Goal: Transaction & Acquisition: Purchase product/service

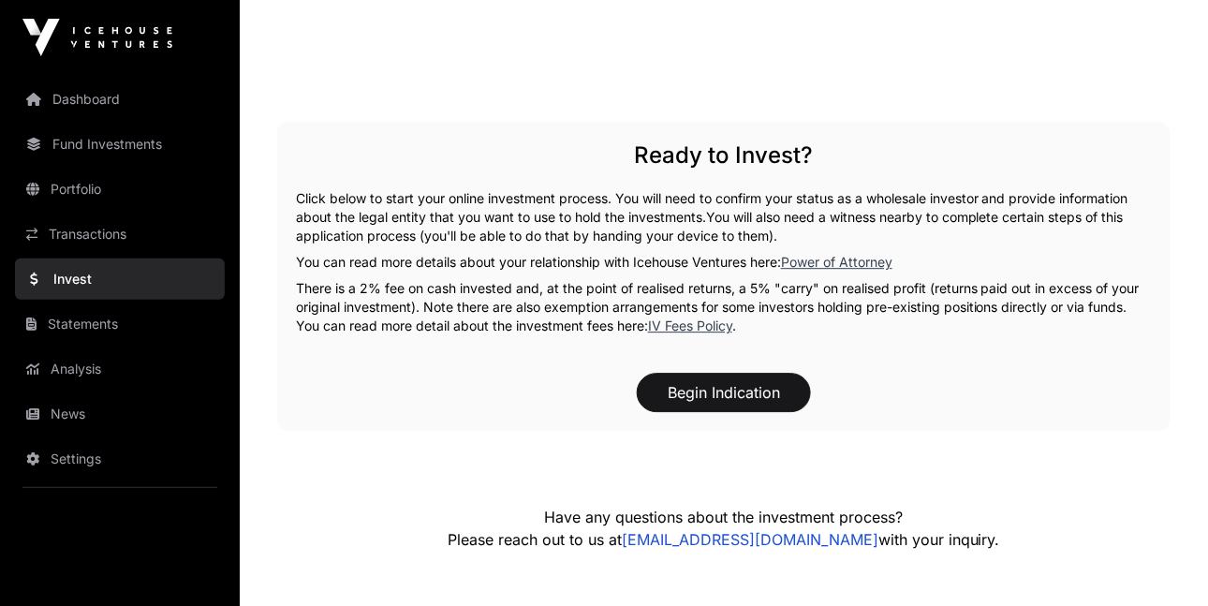
scroll to position [3272, 0]
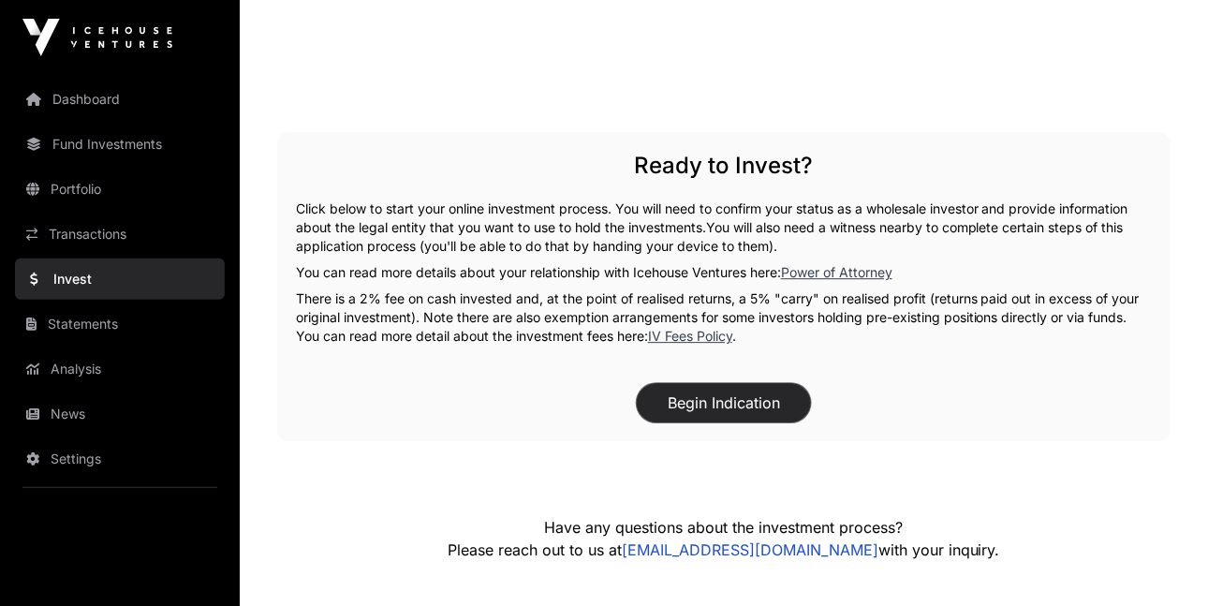
click at [768, 400] on button "Begin Indication" at bounding box center [724, 402] width 174 height 39
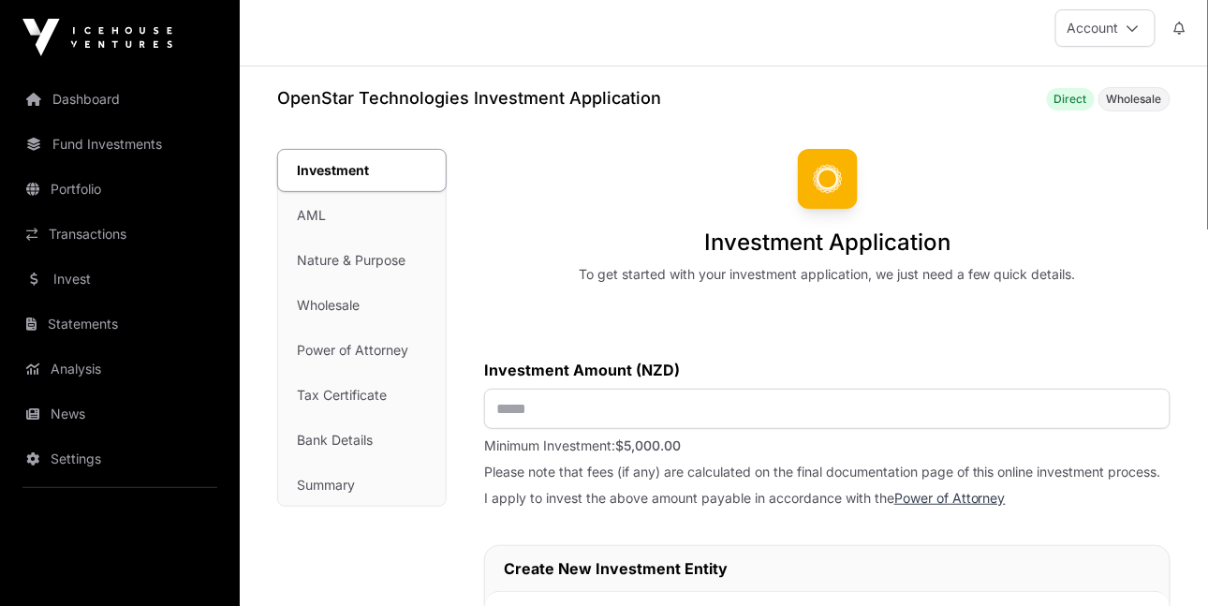
scroll to position [2, 0]
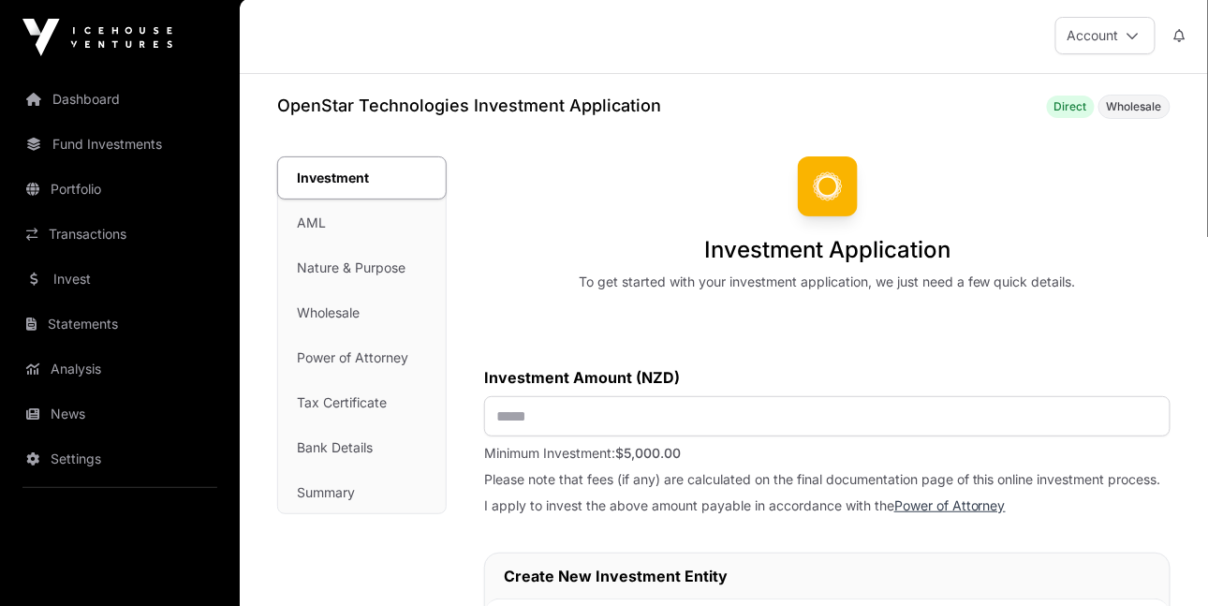
click at [312, 226] on div "Investment AML Nature & Purpose Wholesale Power of Attorney Tax Certificate Ban…" at bounding box center [362, 335] width 168 height 356
click at [317, 266] on div "Investment AML Nature & Purpose Wholesale Power of Attorney Tax Certificate Ban…" at bounding box center [362, 335] width 168 height 356
click at [322, 357] on div "Investment AML Nature & Purpose Wholesale Power of Attorney Tax Certificate Ban…" at bounding box center [362, 335] width 168 height 356
click at [322, 400] on div "Investment AML Nature & Purpose Wholesale Power of Attorney Tax Certificate Ban…" at bounding box center [362, 335] width 168 height 356
click at [319, 439] on div "Investment AML Nature & Purpose Wholesale Power of Attorney Tax Certificate Ban…" at bounding box center [362, 335] width 168 height 356
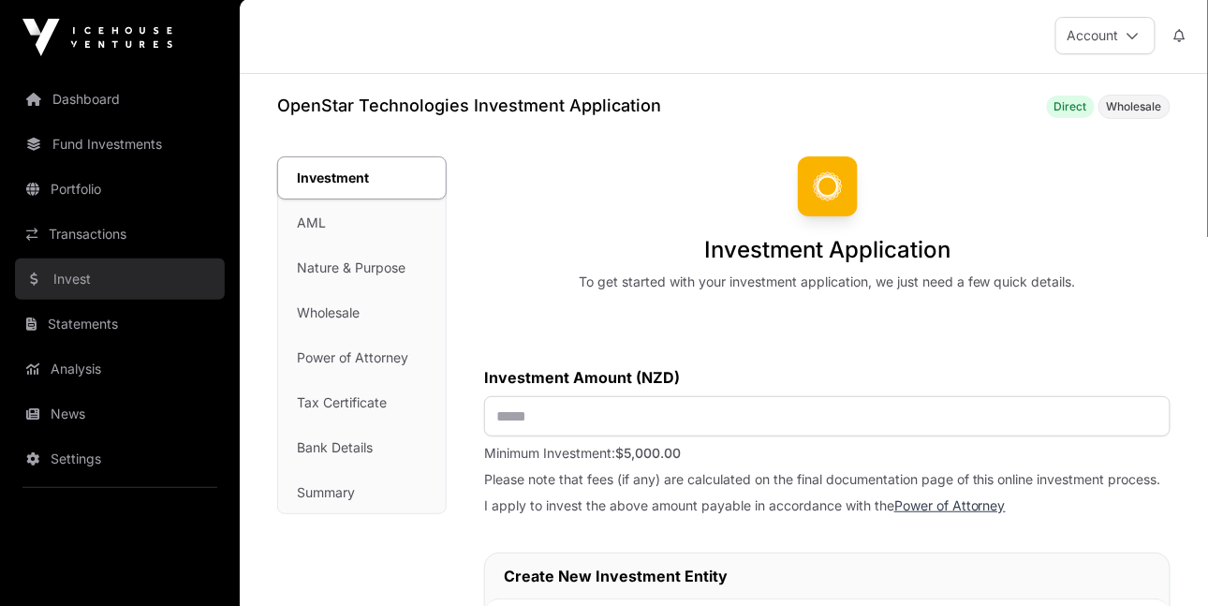
click at [86, 274] on link "Invest" at bounding box center [120, 278] width 210 height 41
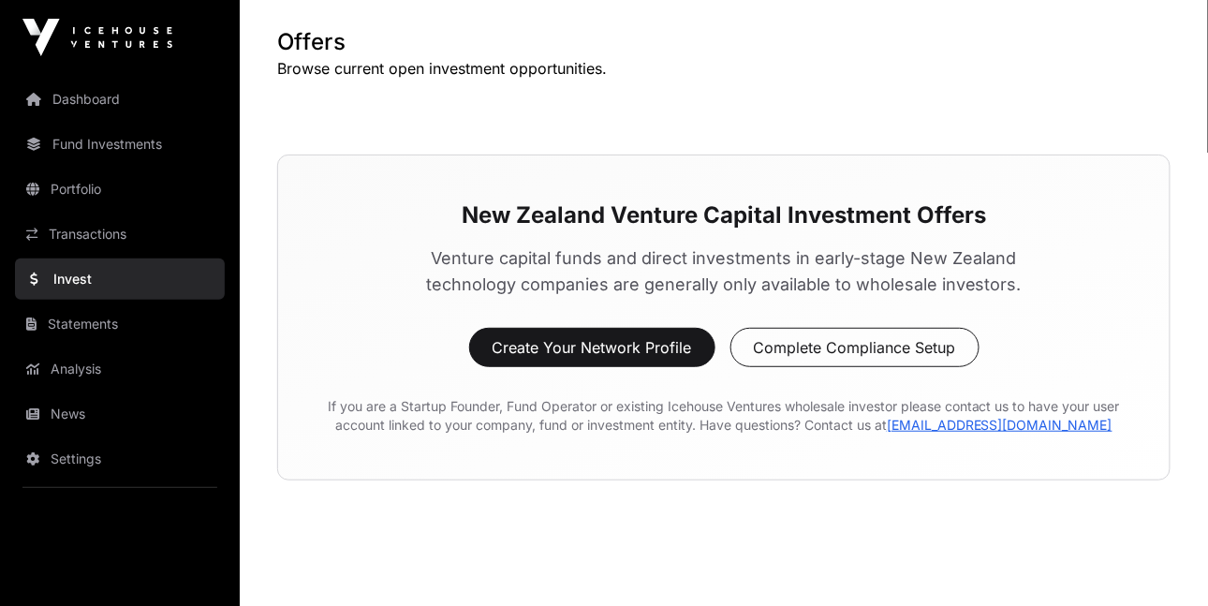
scroll to position [116, 0]
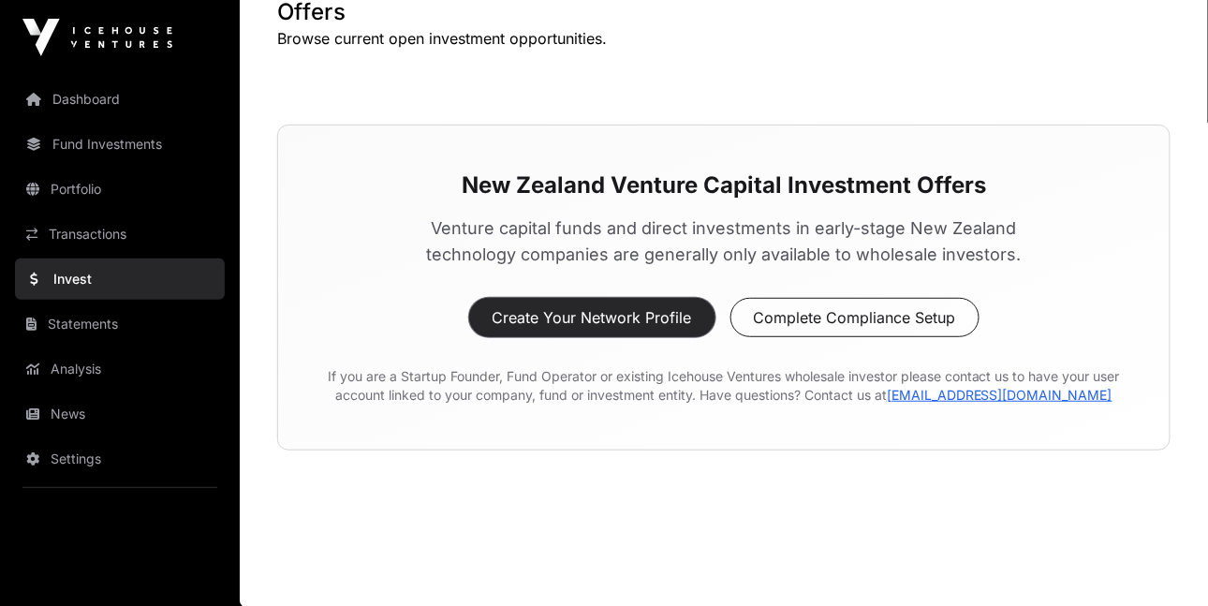
click at [661, 315] on button "Create Your Network Profile" at bounding box center [592, 317] width 246 height 39
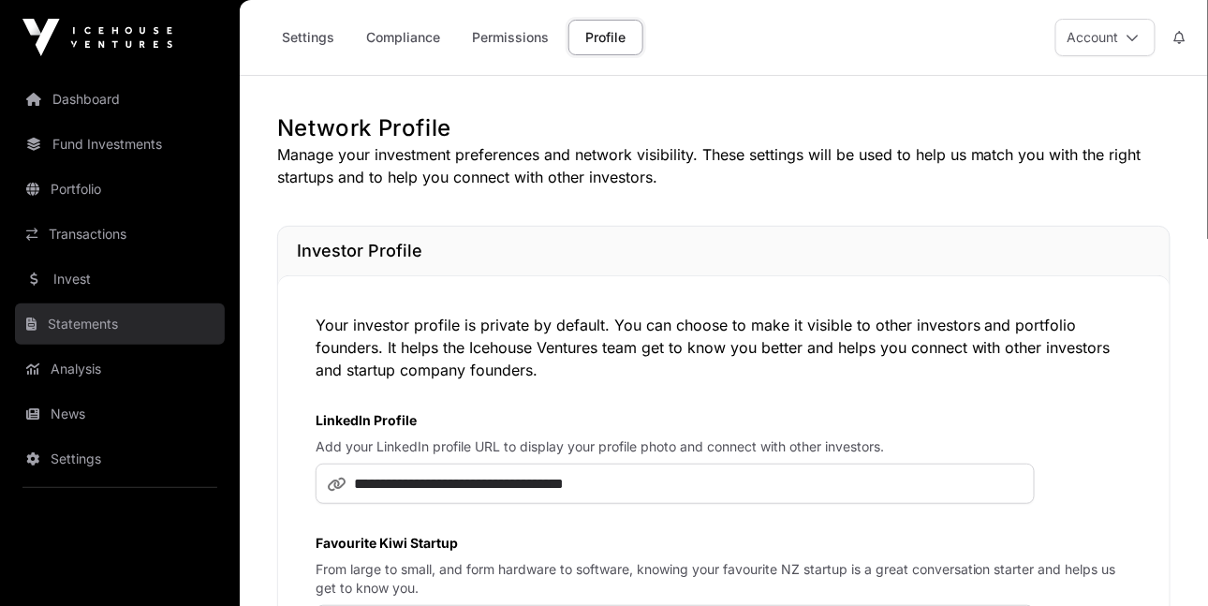
click at [81, 325] on link "Statements" at bounding box center [120, 323] width 210 height 41
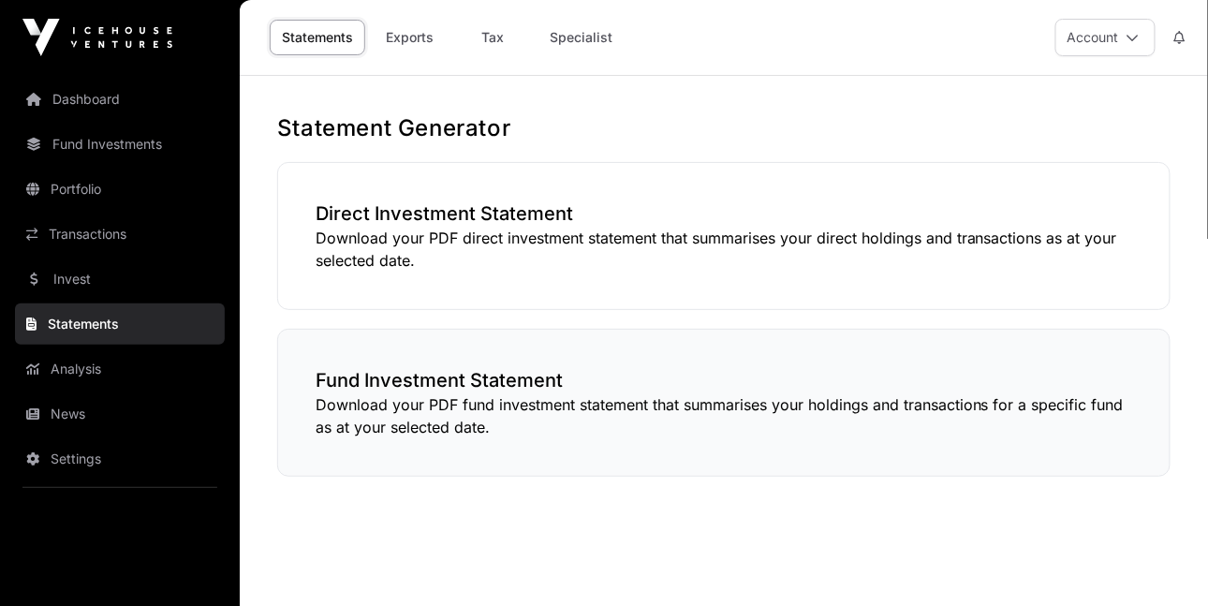
click at [431, 384] on h3 "Fund Investment Statement" at bounding box center [724, 380] width 817 height 26
click at [110, 361] on link "Analysis" at bounding box center [120, 368] width 210 height 41
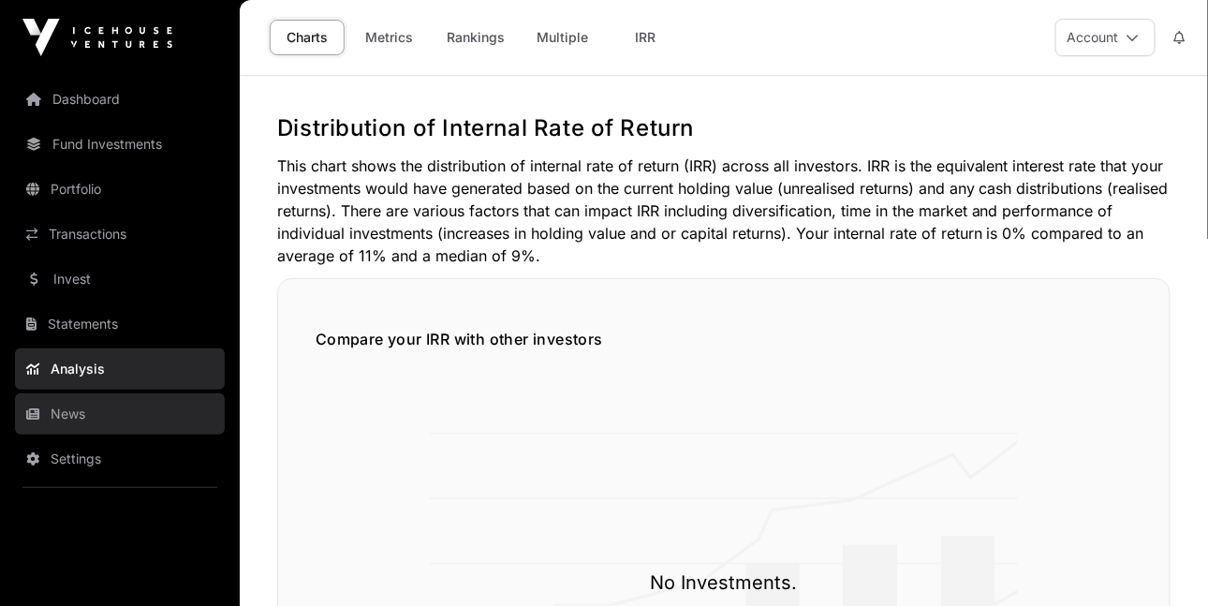
click at [72, 411] on link "News" at bounding box center [120, 413] width 210 height 41
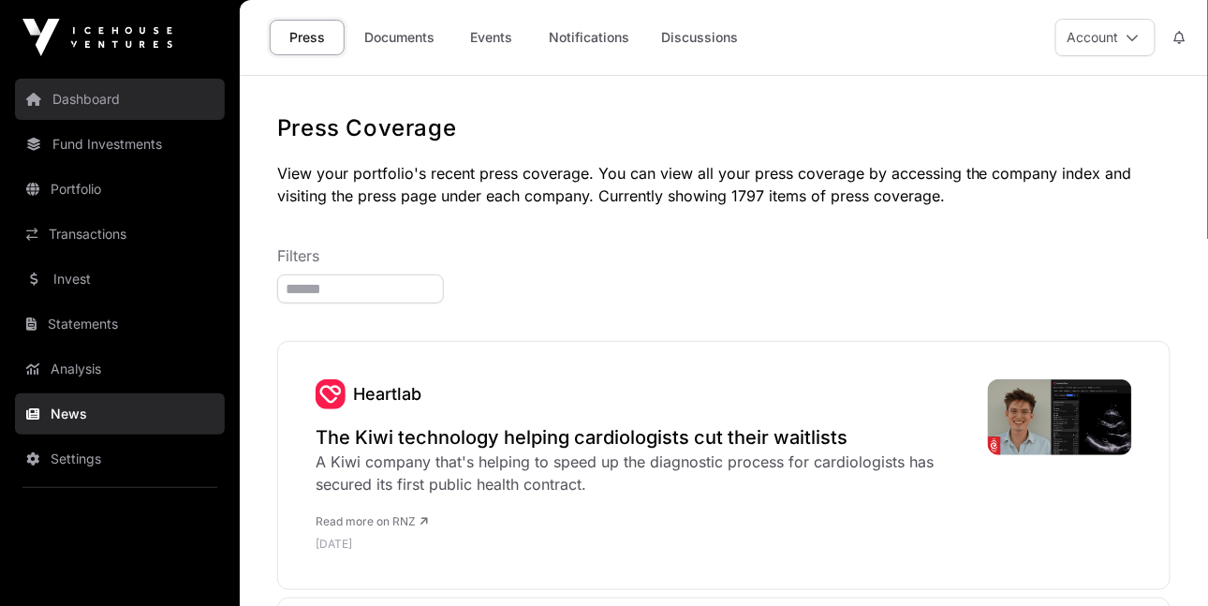
click at [87, 111] on link "Dashboard" at bounding box center [120, 99] width 210 height 41
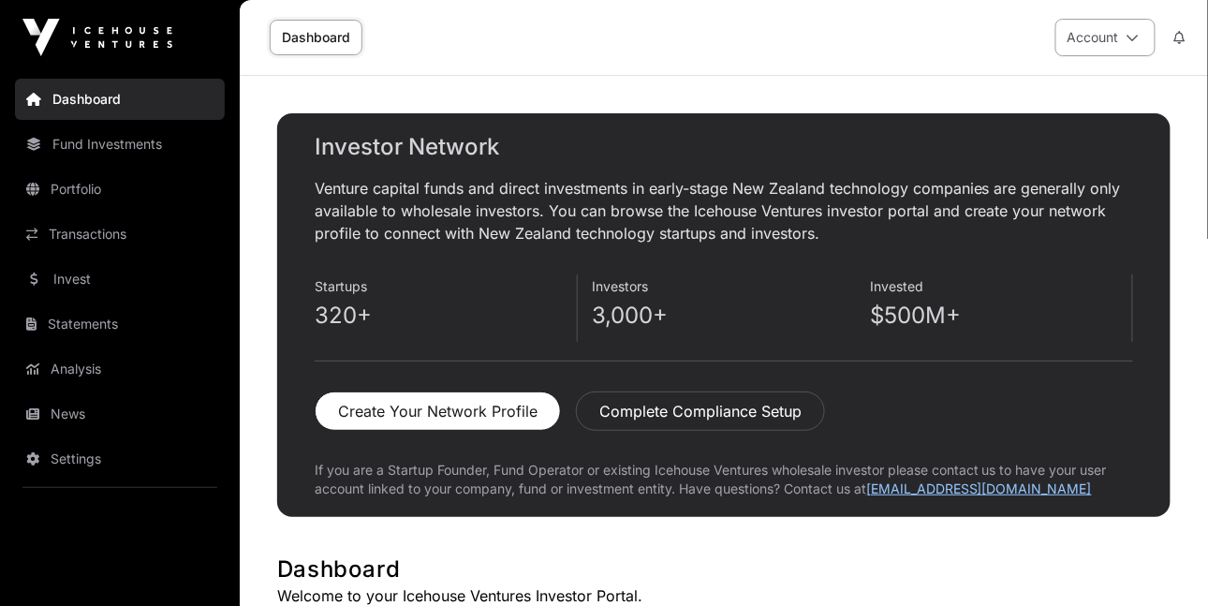
click at [1138, 31] on icon at bounding box center [1133, 37] width 13 height 13
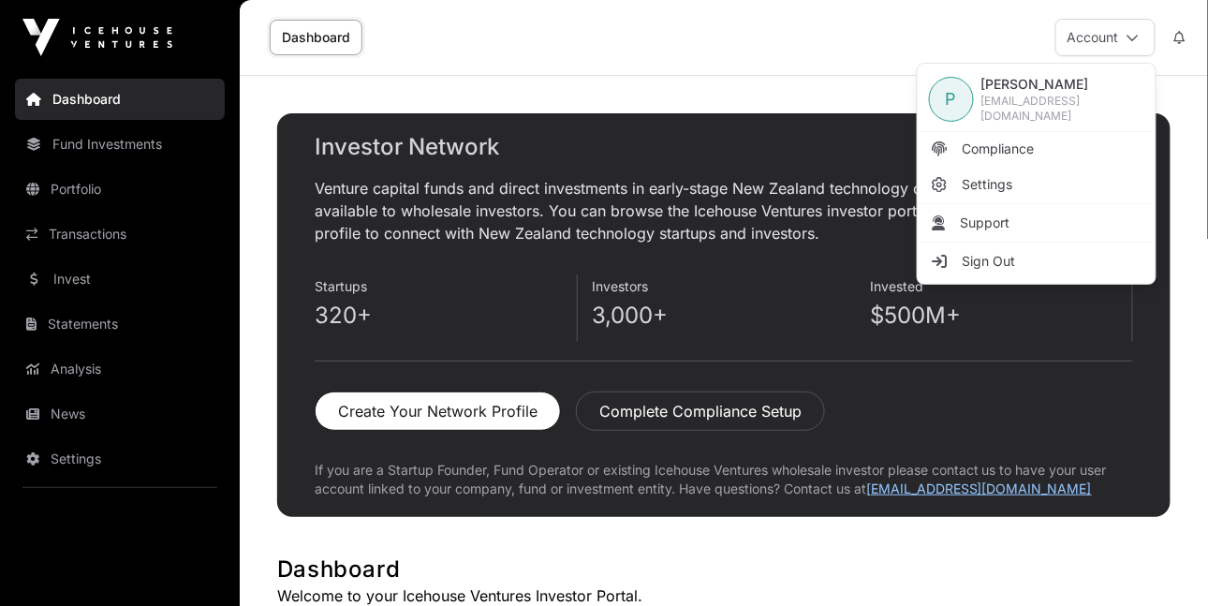
click at [809, 68] on div "Dashboard Account" at bounding box center [724, 37] width 946 height 75
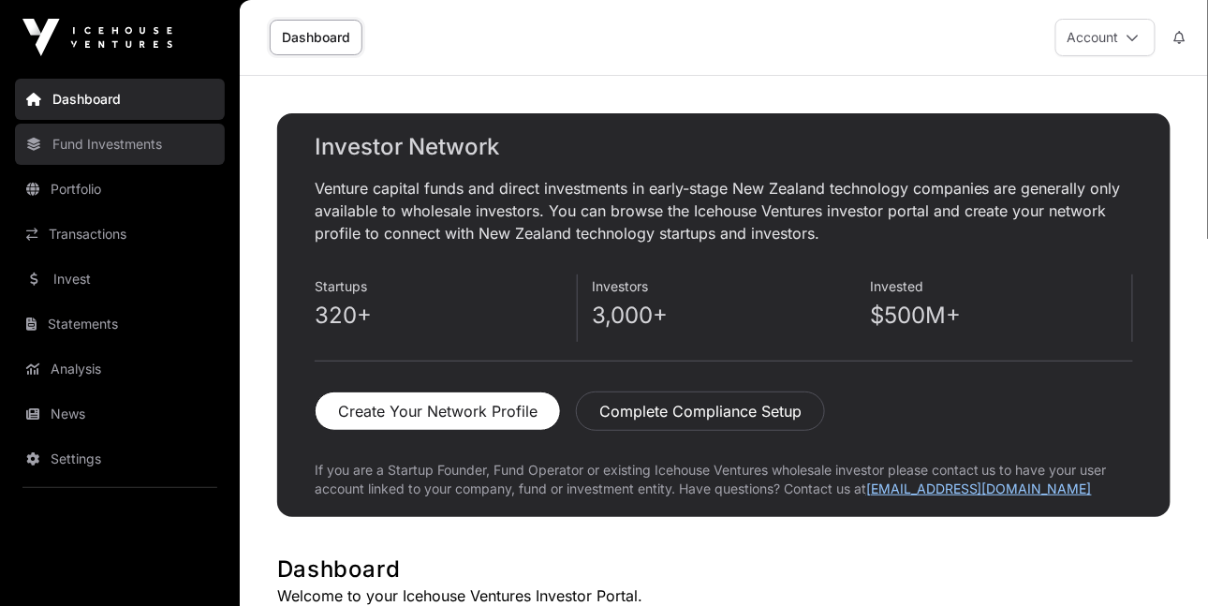
click at [132, 148] on link "Fund Investments" at bounding box center [120, 144] width 210 height 41
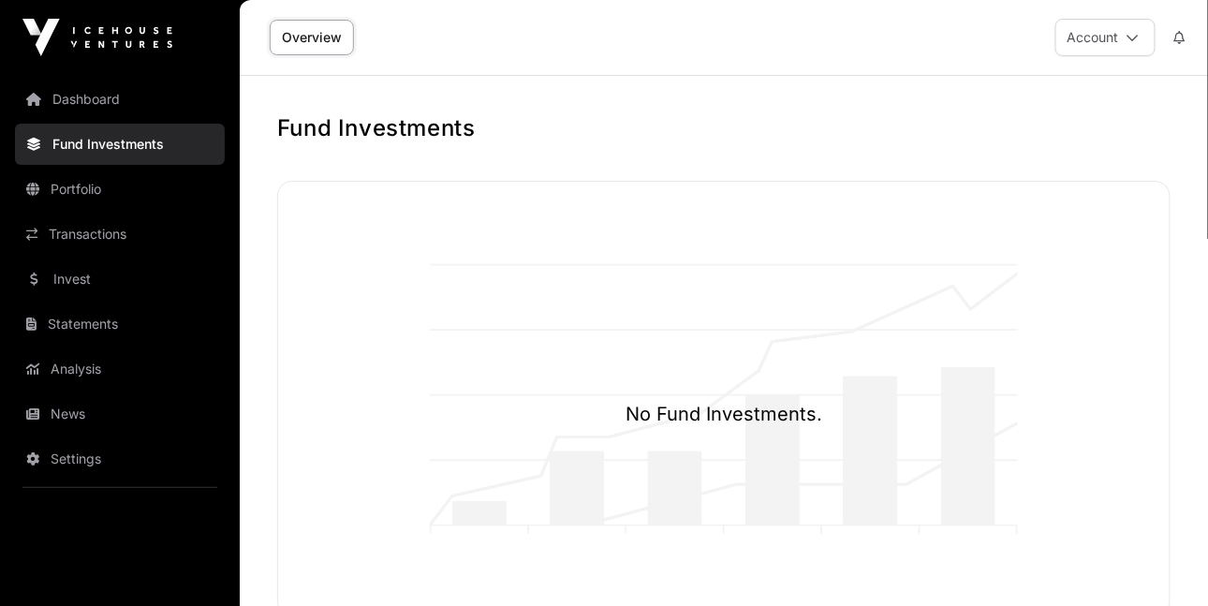
click at [104, 28] on img at bounding box center [97, 37] width 150 height 37
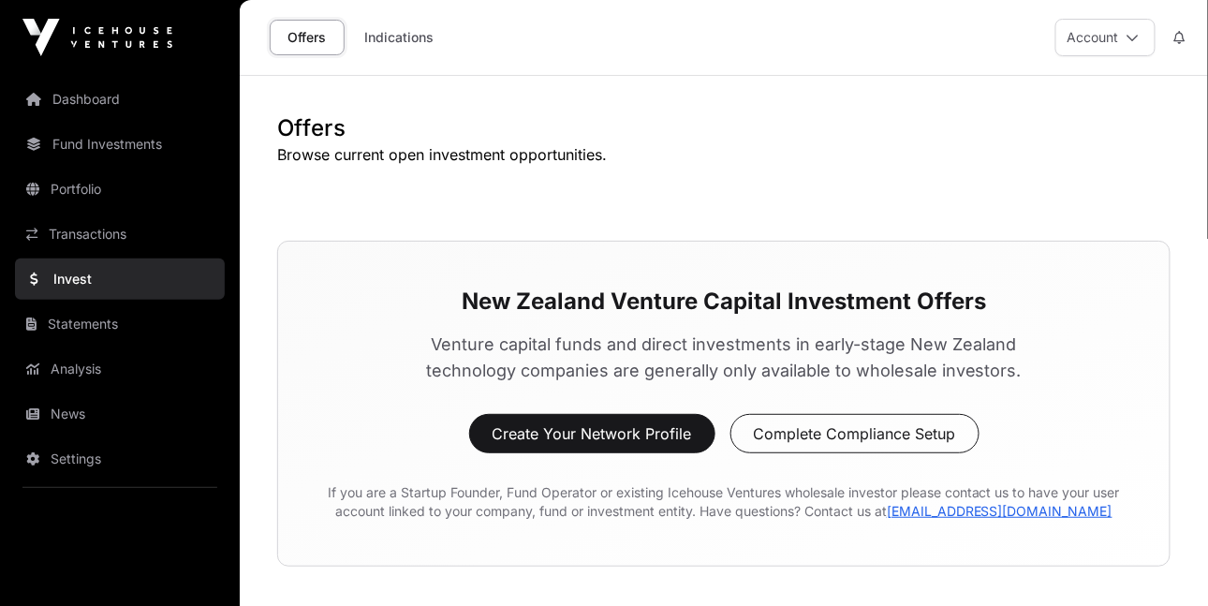
scroll to position [116, 0]
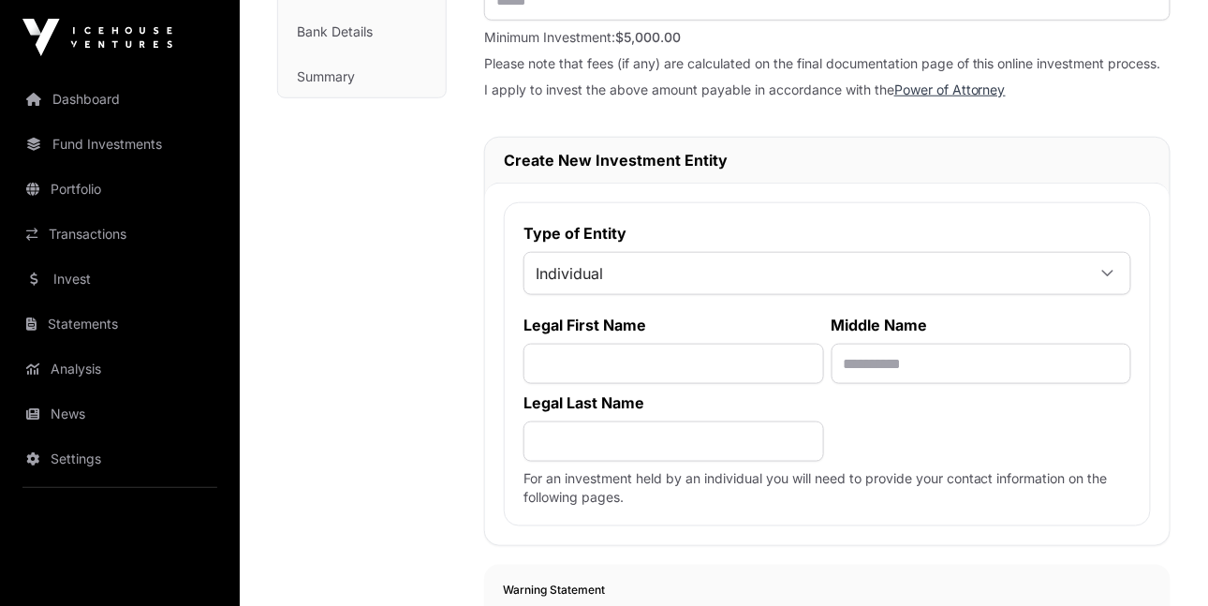
scroll to position [405, 0]
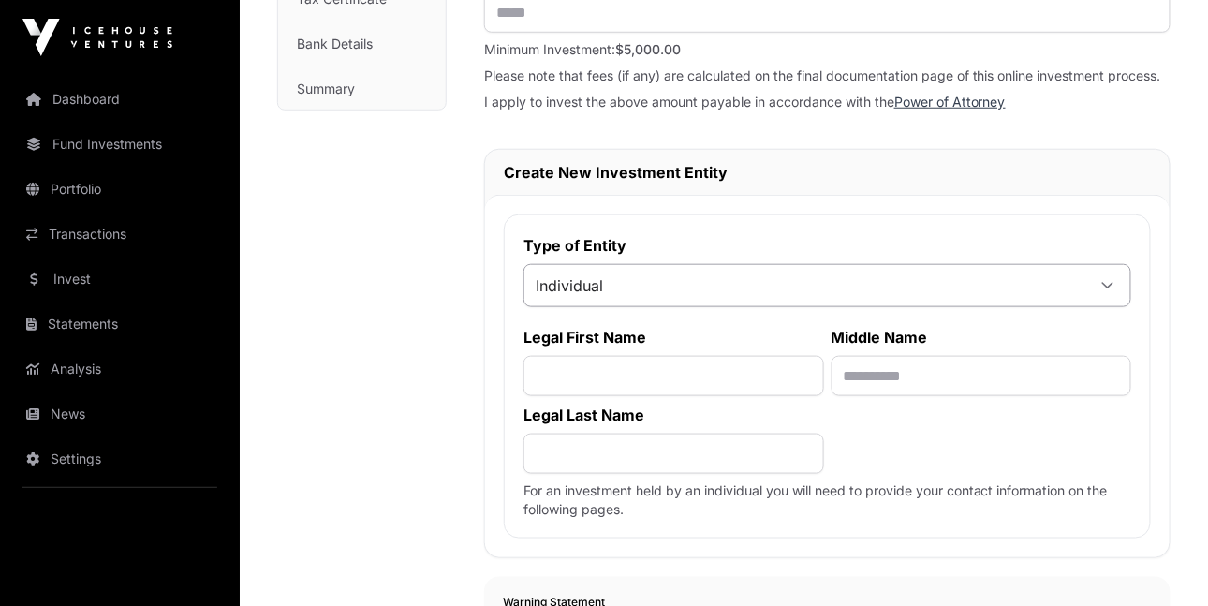
click at [1093, 287] on div at bounding box center [1107, 286] width 45 height 34
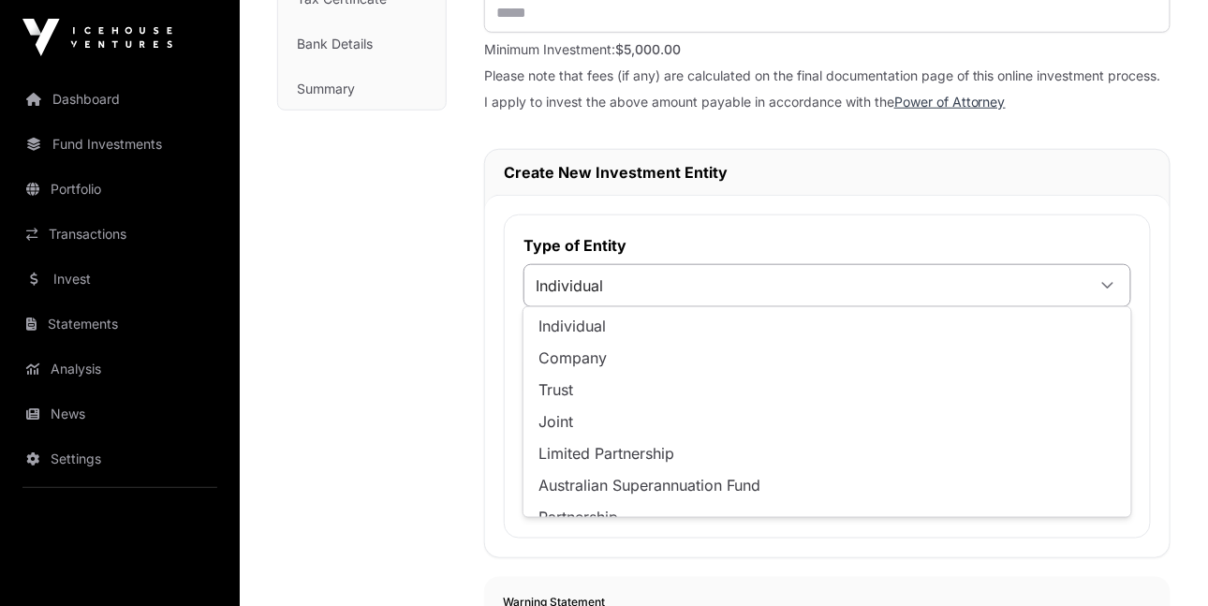
click at [1093, 287] on div at bounding box center [1107, 286] width 45 height 34
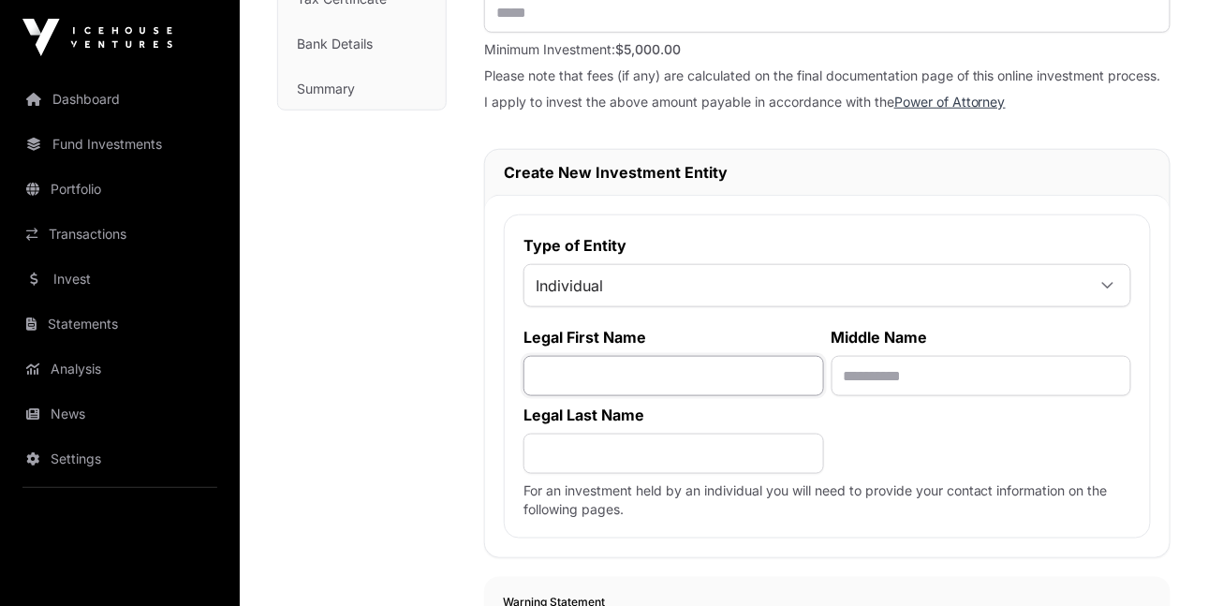
click at [801, 357] on input "text" at bounding box center [673, 376] width 301 height 40
type input "****"
type input "*******"
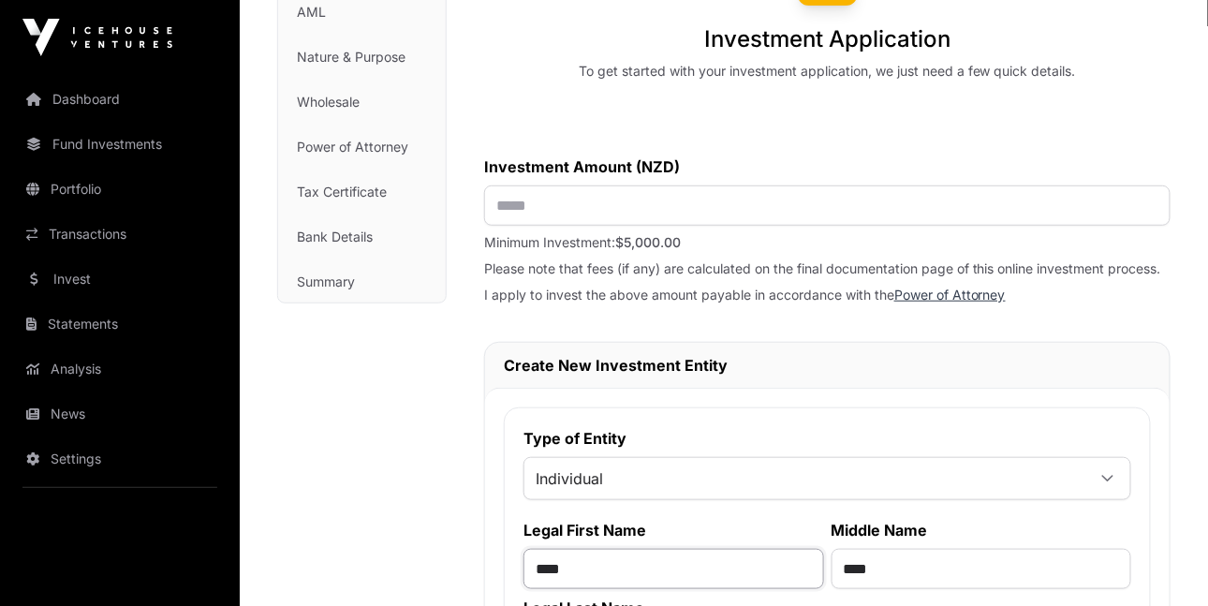
scroll to position [202, 0]
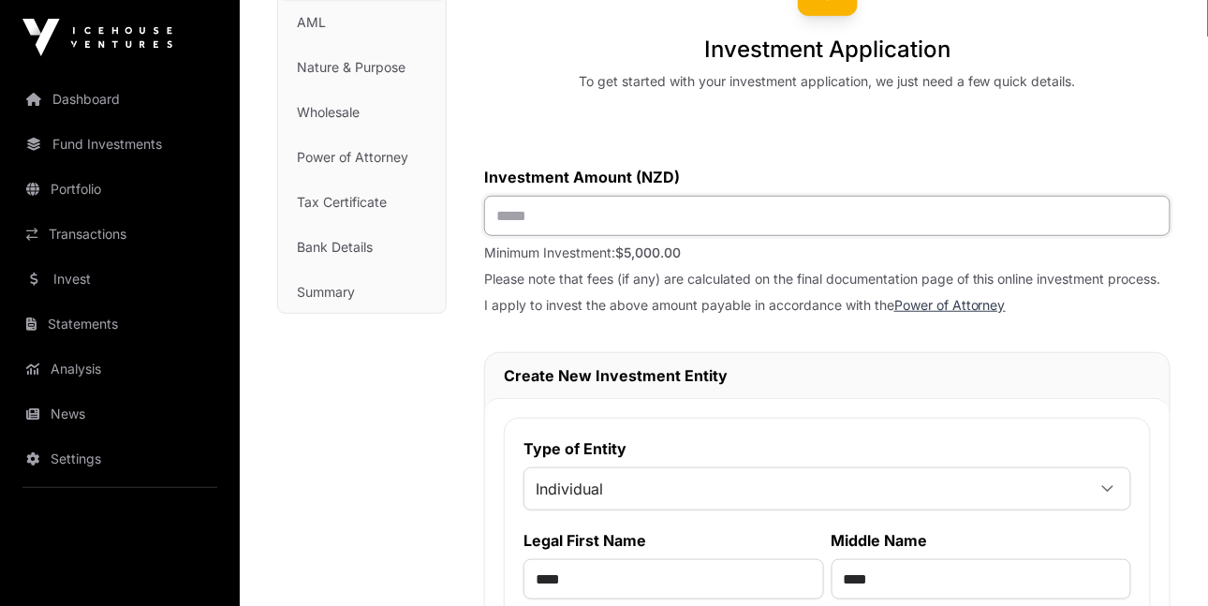
click at [715, 218] on input "text" at bounding box center [827, 216] width 686 height 40
type input "******"
click at [856, 193] on div "Investment Amount (NZD) ******" at bounding box center [827, 201] width 686 height 70
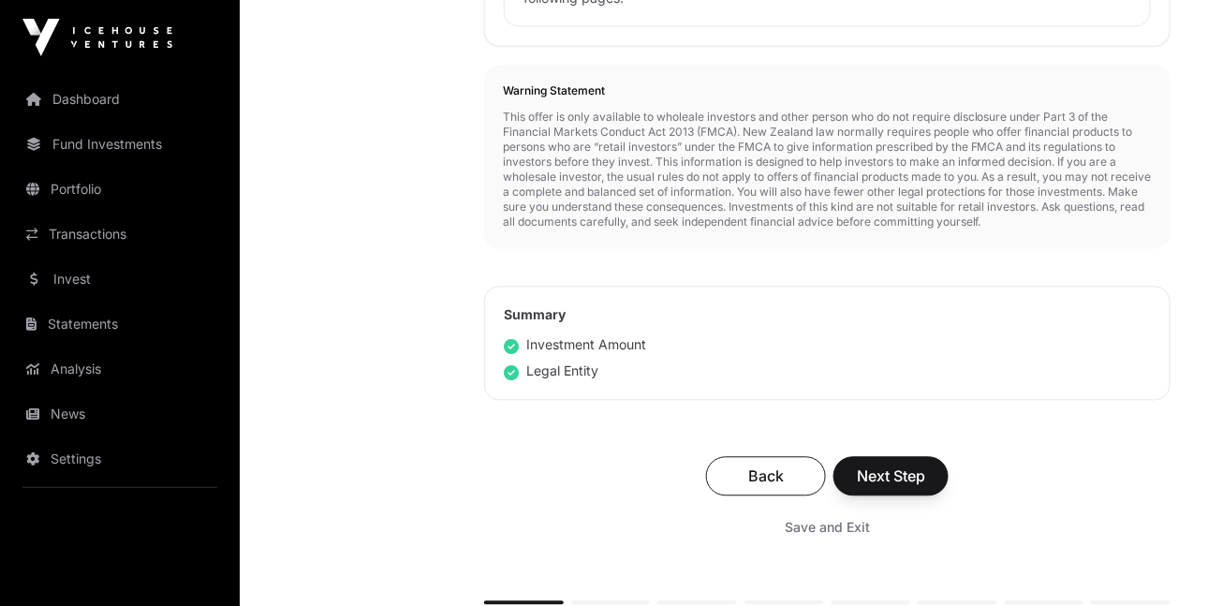
scroll to position [937, 0]
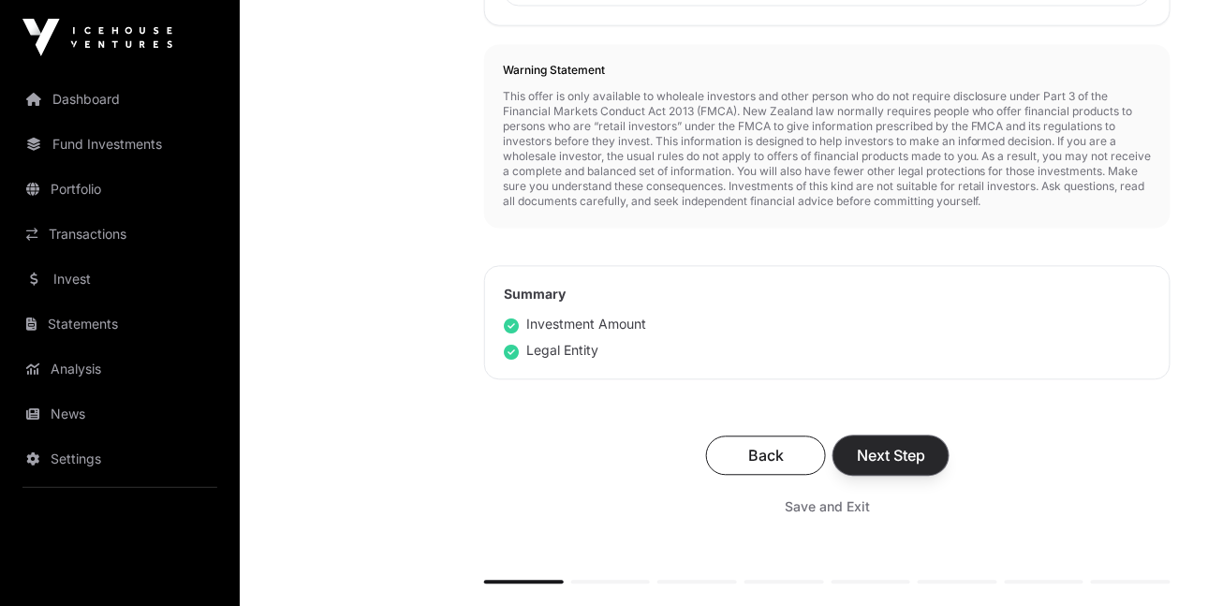
click at [902, 454] on span "Next Step" at bounding box center [891, 456] width 68 height 22
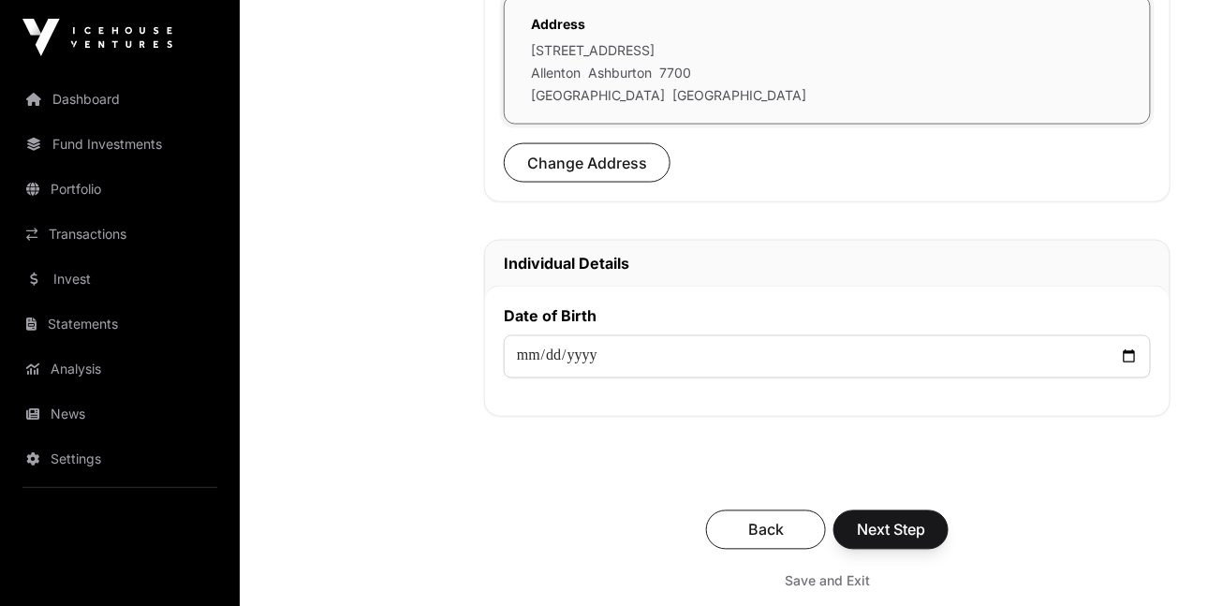
scroll to position [693, 0]
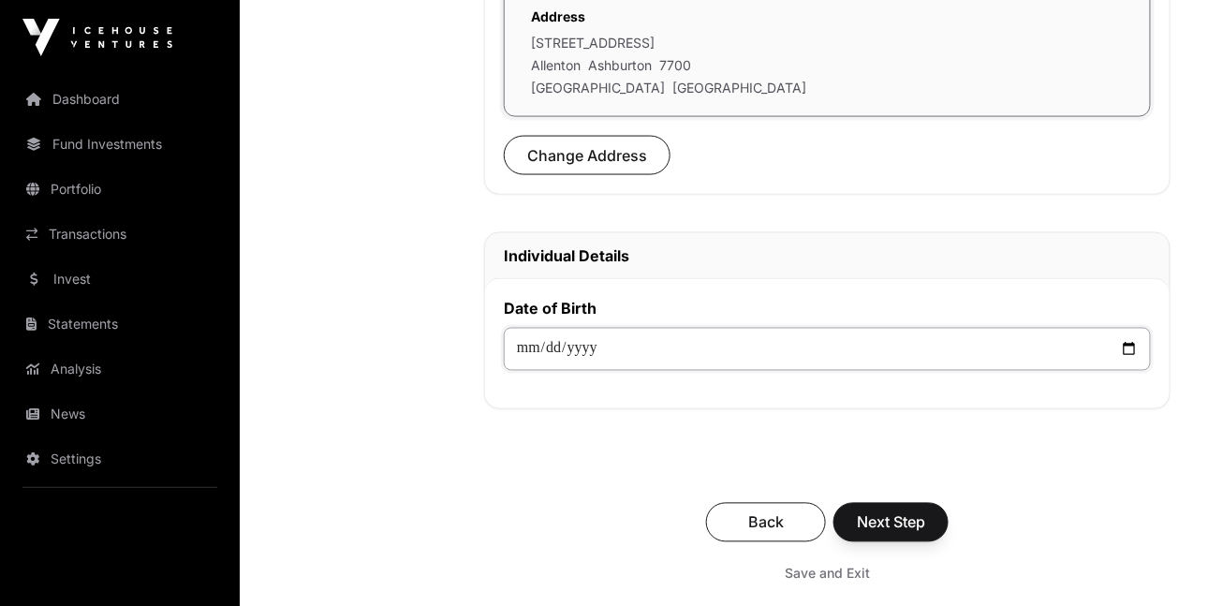
click at [1004, 343] on input "date" at bounding box center [827, 349] width 647 height 43
type input "**********"
click at [912, 513] on span "Next Step" at bounding box center [891, 522] width 68 height 22
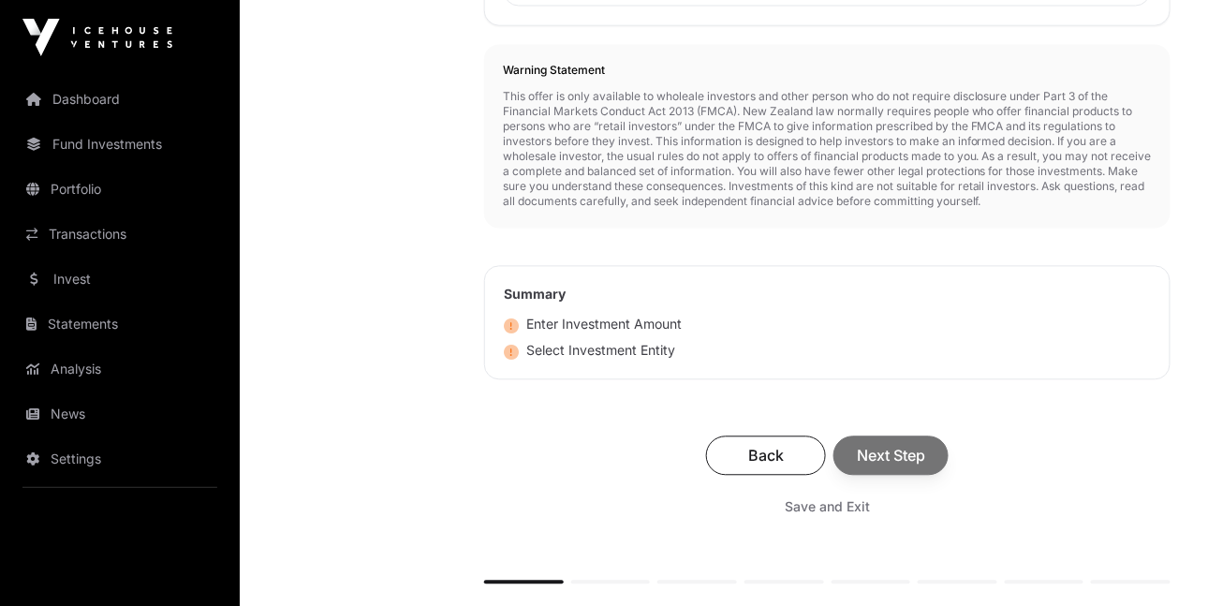
scroll to position [3272, 0]
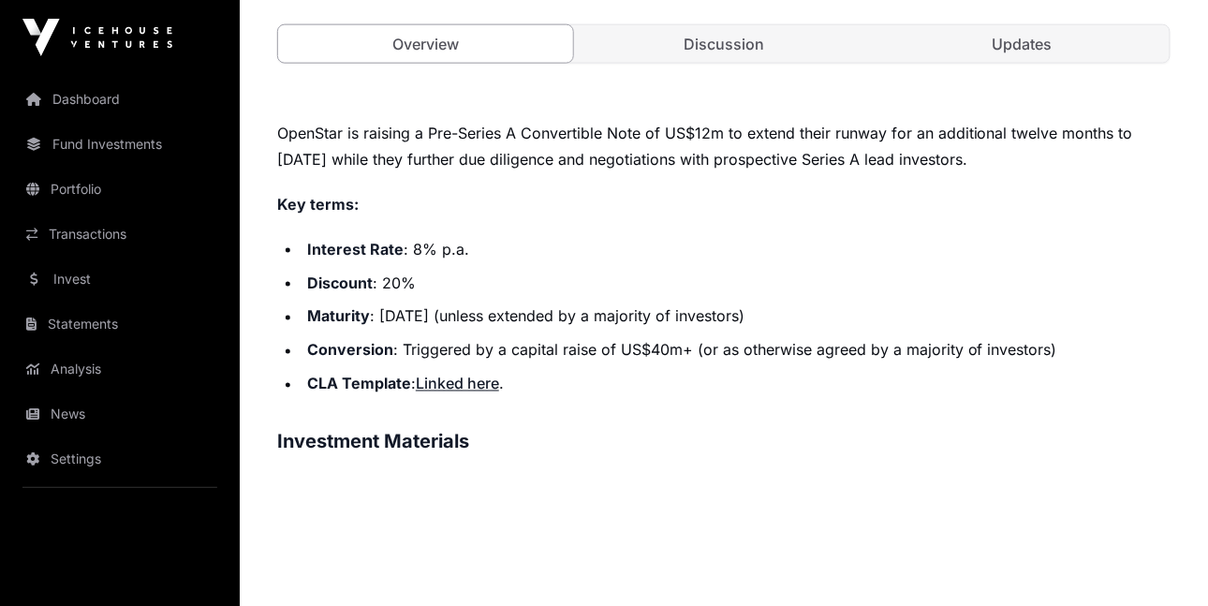
scroll to position [676, 0]
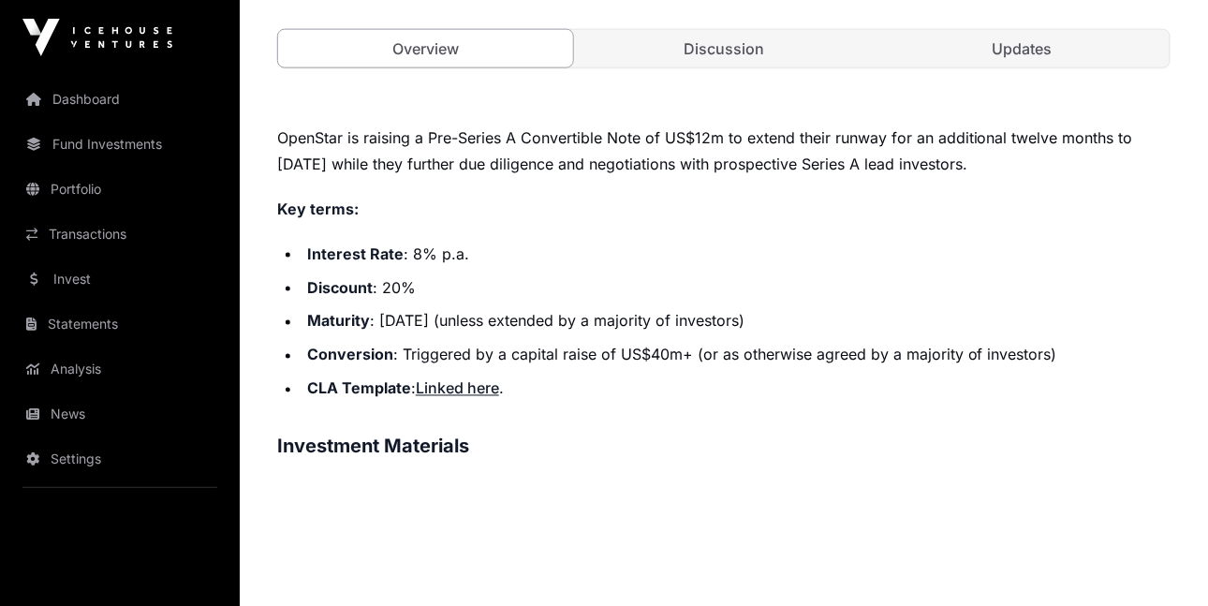
click at [461, 388] on link "Linked here" at bounding box center [457, 388] width 83 height 19
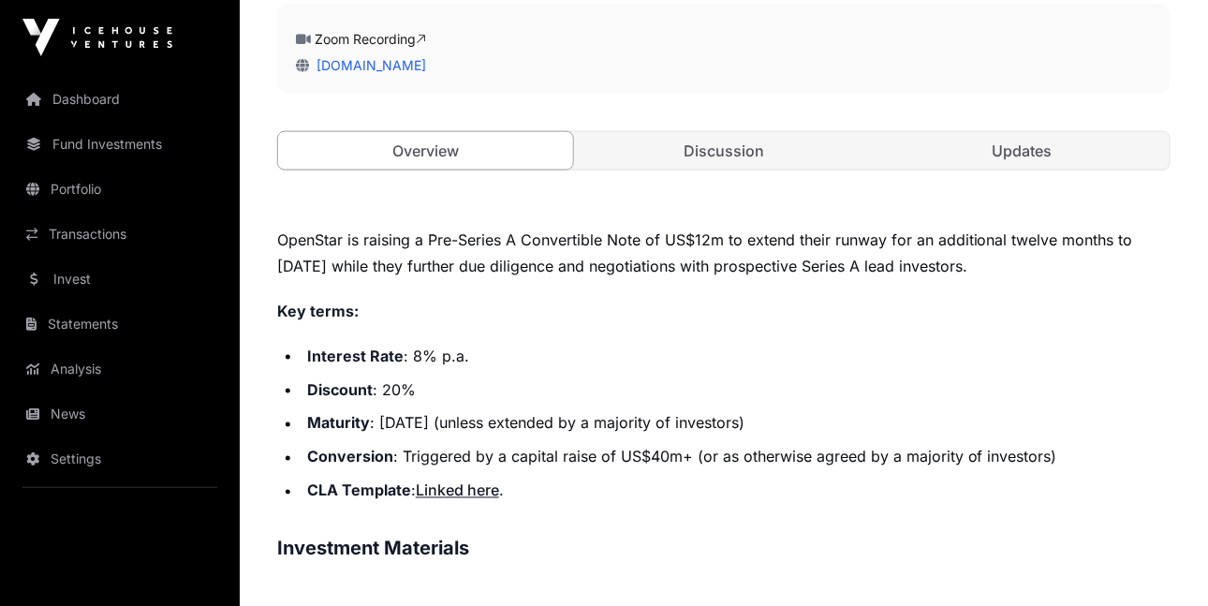
scroll to position [569, 0]
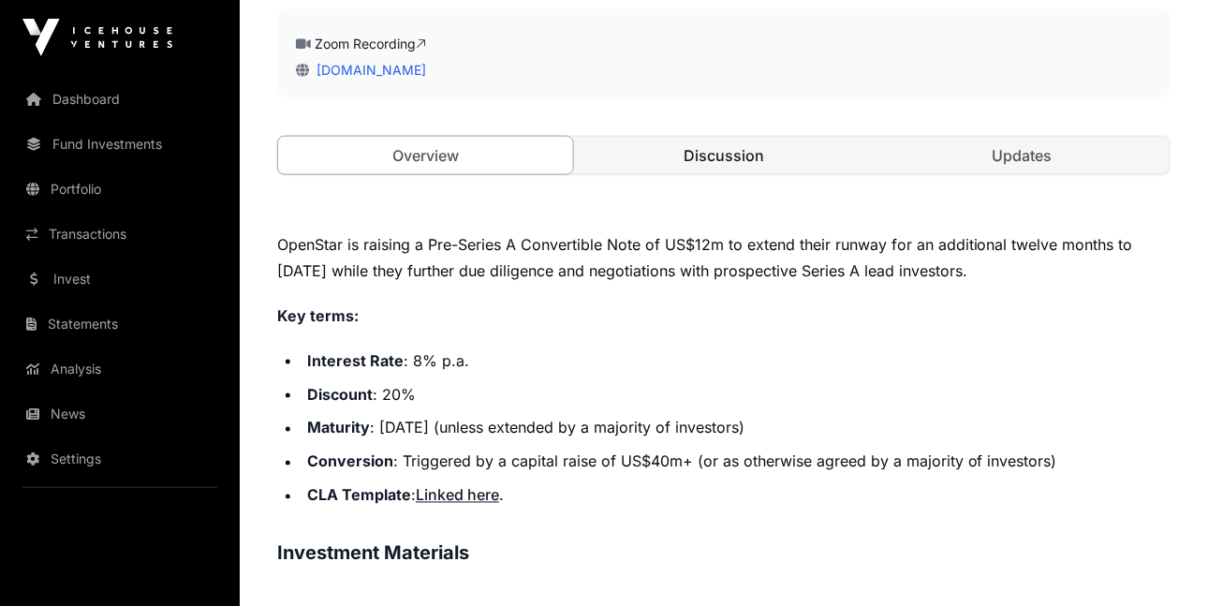
click at [772, 159] on link "Discussion" at bounding box center [724, 155] width 295 height 37
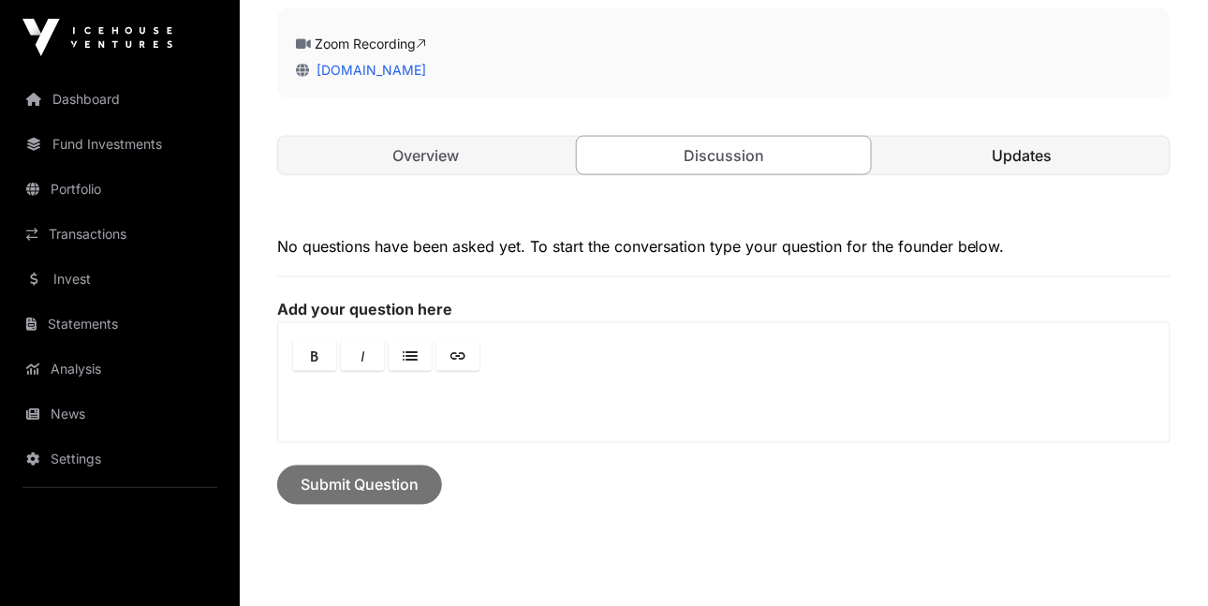
click at [962, 141] on link "Updates" at bounding box center [1022, 155] width 295 height 37
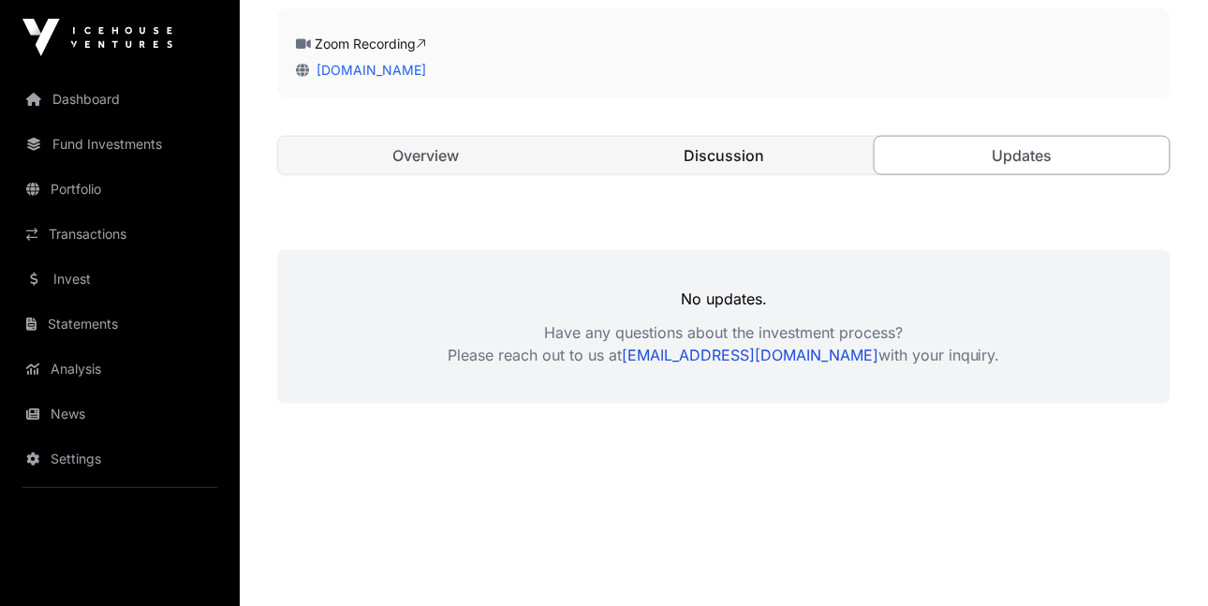
click at [778, 157] on link "Discussion" at bounding box center [724, 155] width 295 height 37
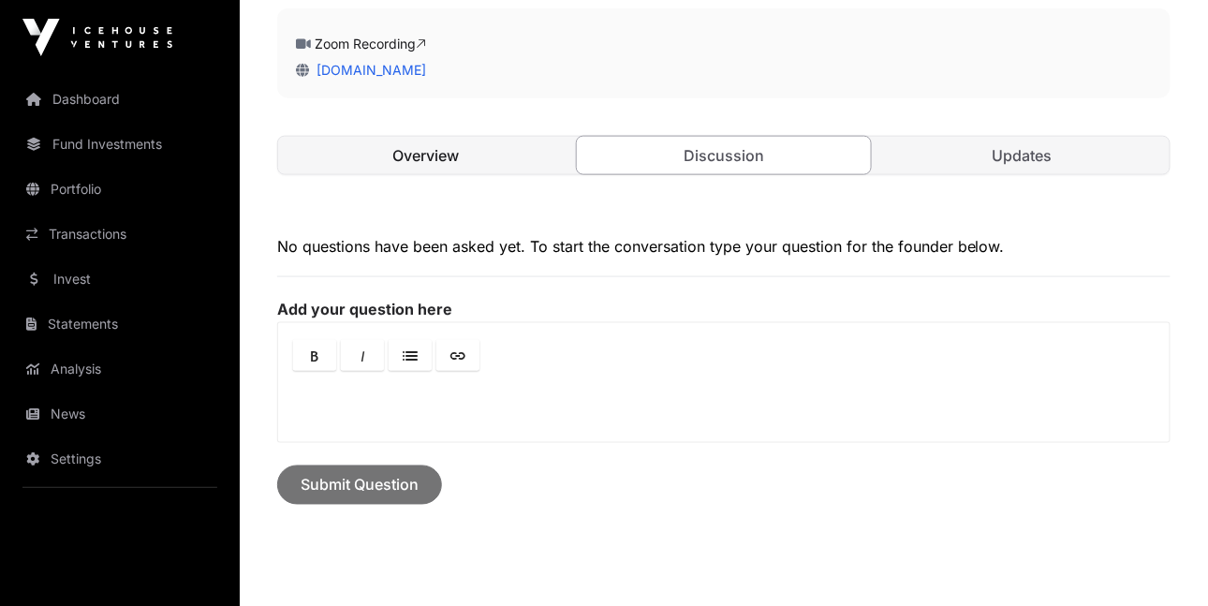
click at [452, 152] on link "Overview" at bounding box center [425, 155] width 295 height 37
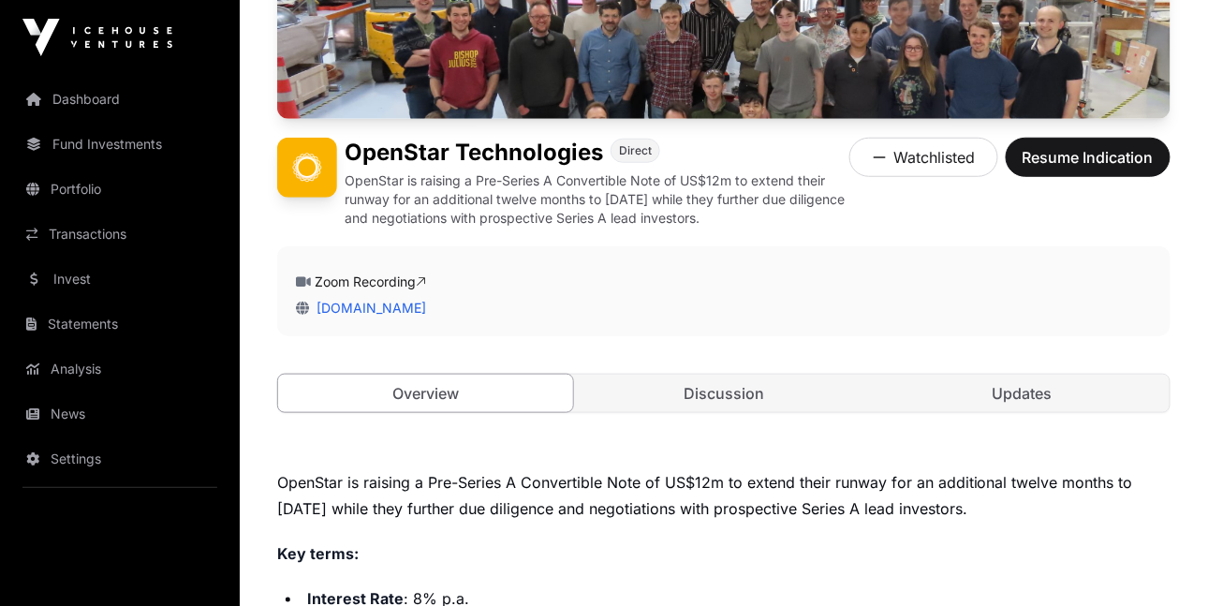
scroll to position [342, 0]
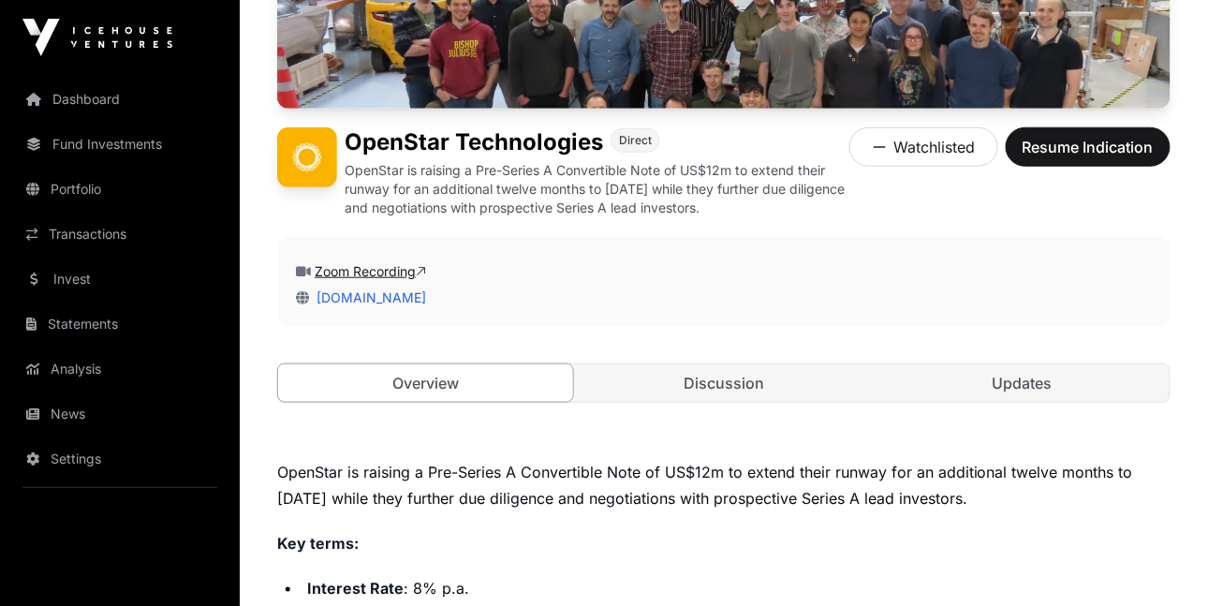
click at [420, 271] on link "Zoom Recording" at bounding box center [370, 271] width 111 height 16
